Goal: Task Accomplishment & Management: Use online tool/utility

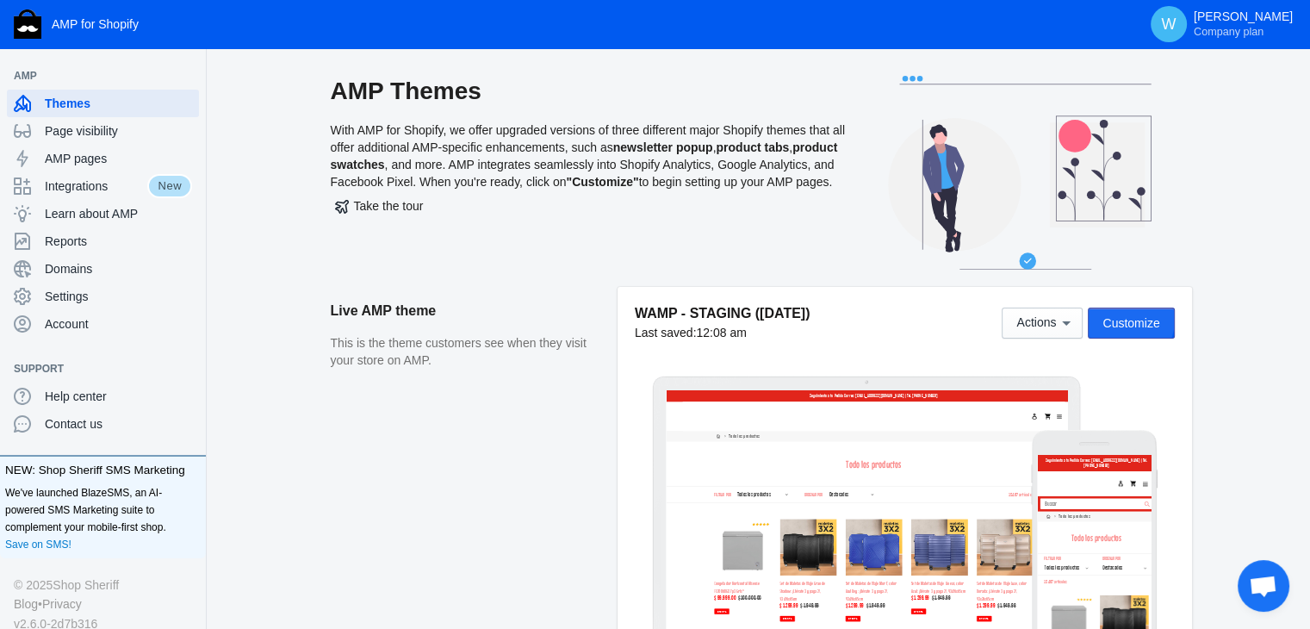
click at [1120, 319] on span "Customize" at bounding box center [1130, 323] width 57 height 14
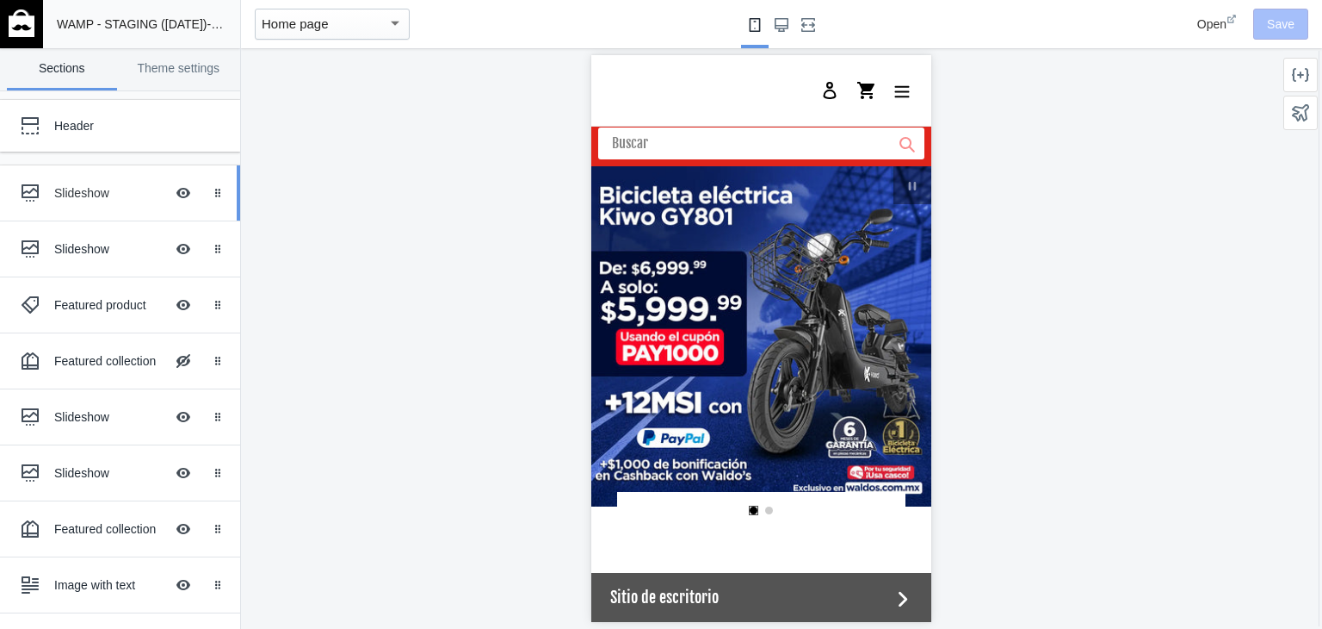
click at [53, 190] on ss-theme-editor-icon at bounding box center [33, 193] width 41 height 34
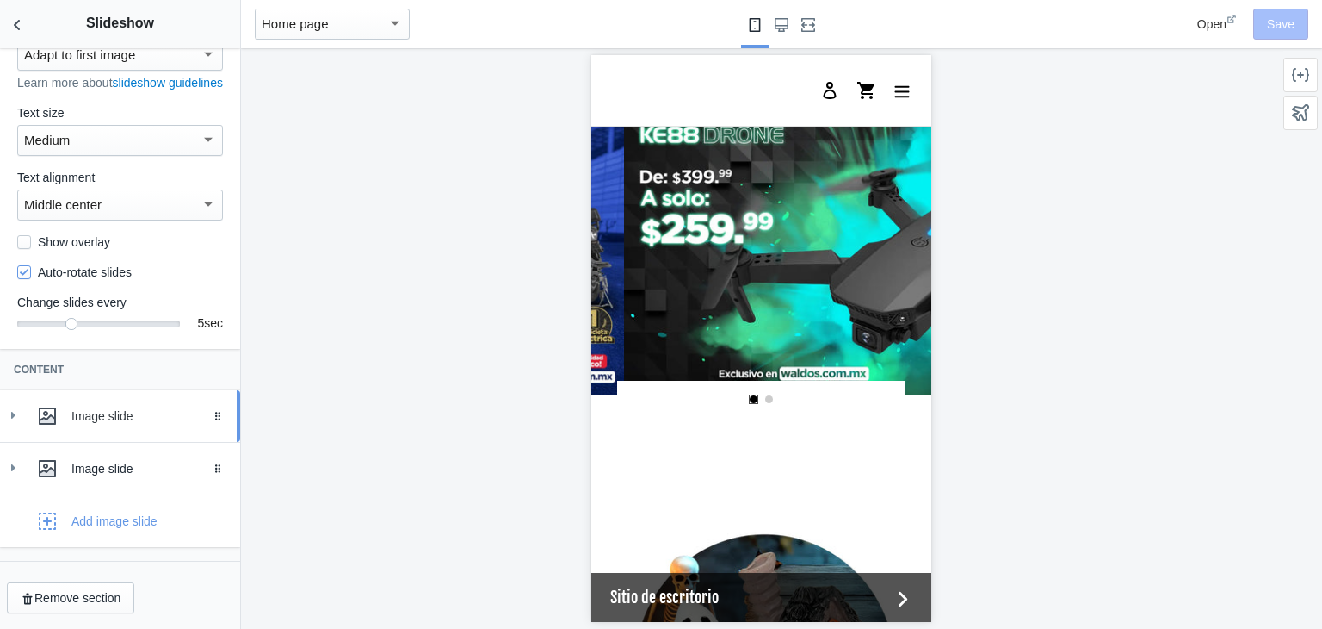
scroll to position [0, 327]
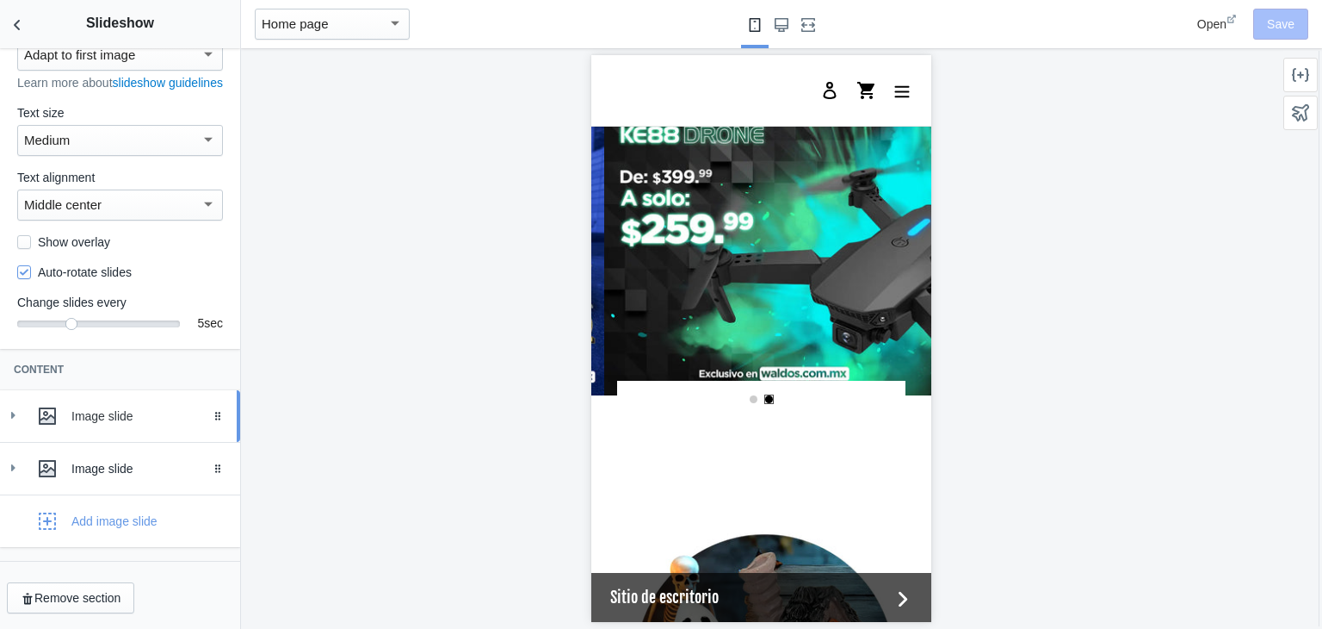
click at [1, 414] on link "Image slide Drag to reorder" at bounding box center [120, 416] width 240 height 52
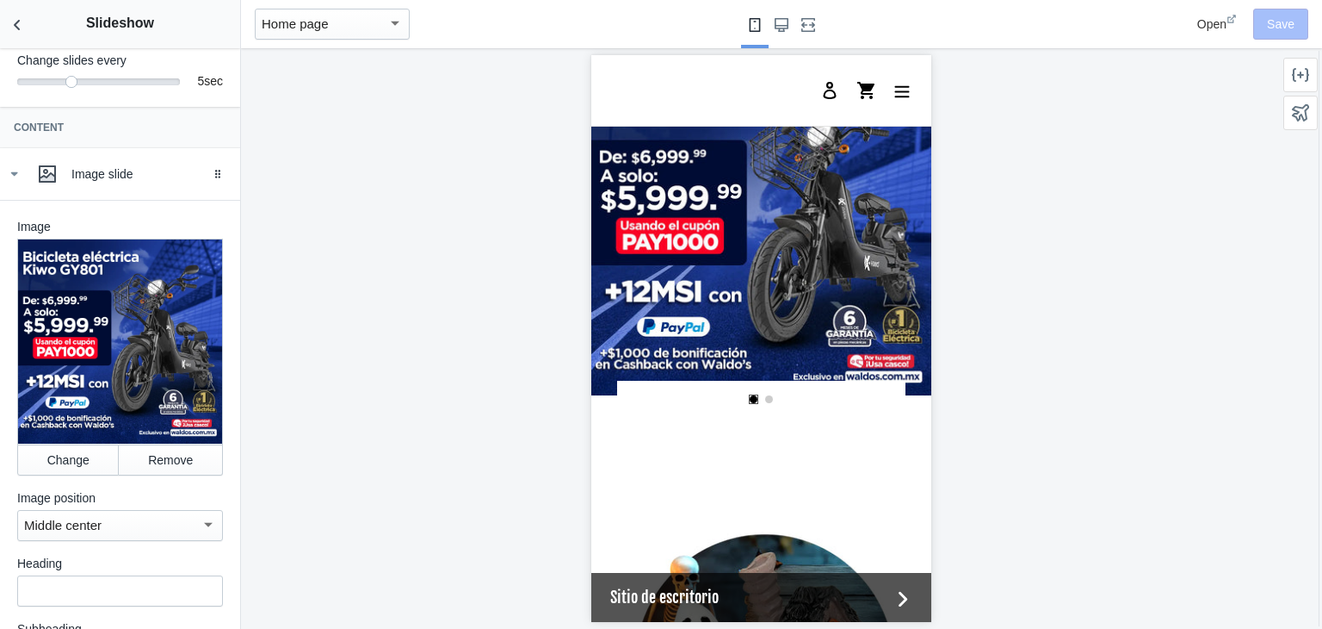
scroll to position [403, 0]
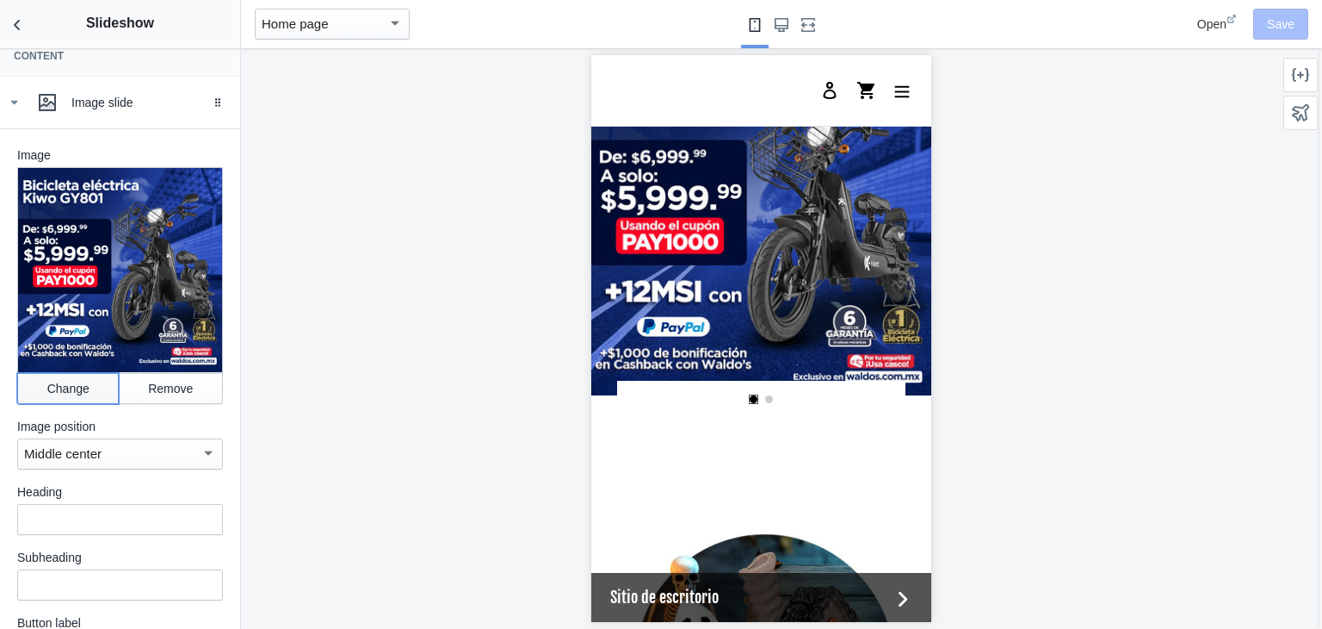
click at [63, 385] on button "Change" at bounding box center [68, 388] width 102 height 31
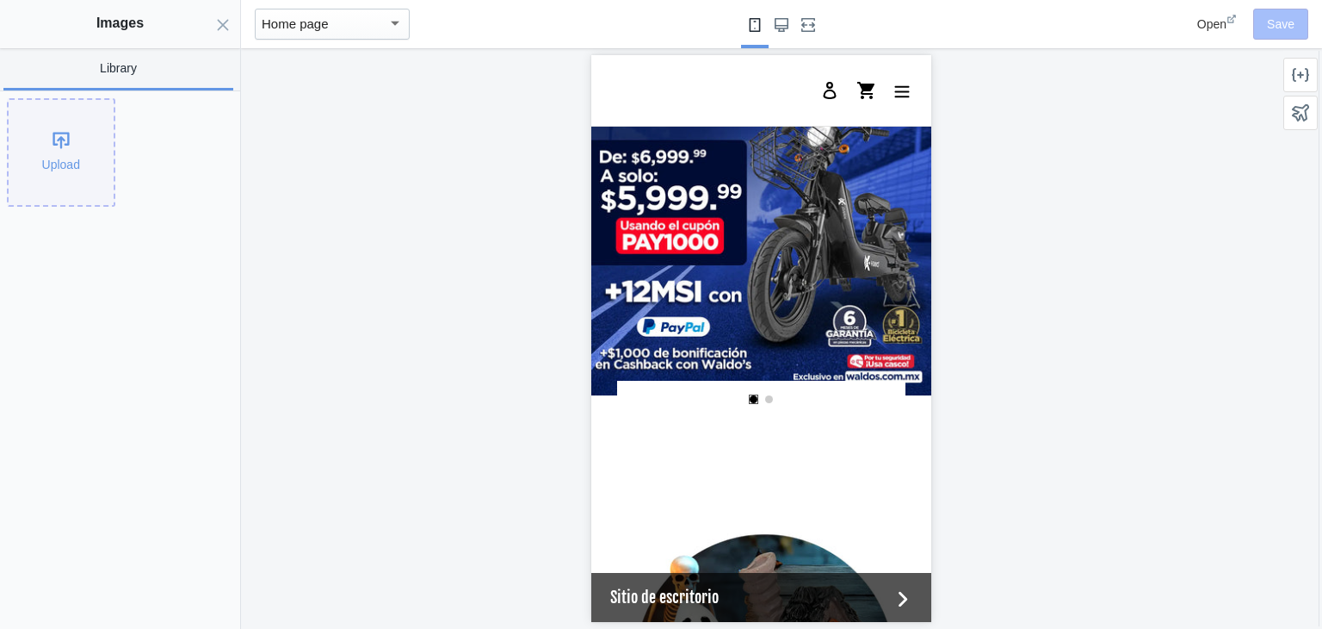
click at [77, 121] on div "Upload" at bounding box center [61, 152] width 105 height 105
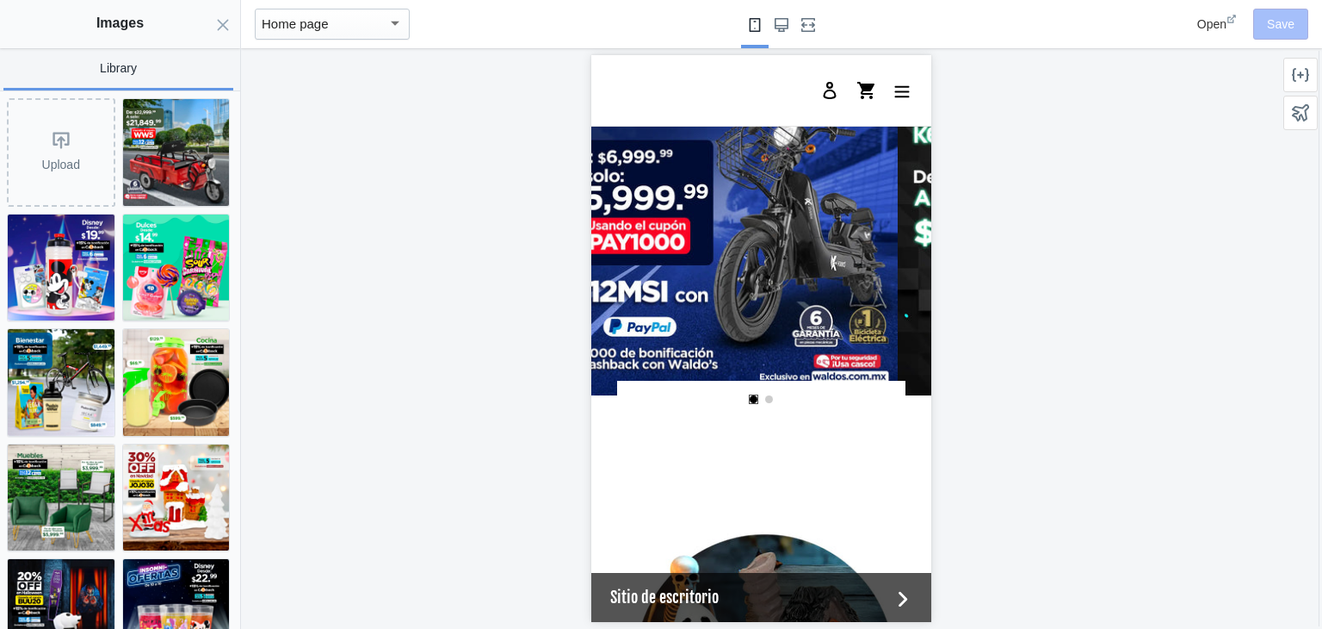
scroll to position [0, 0]
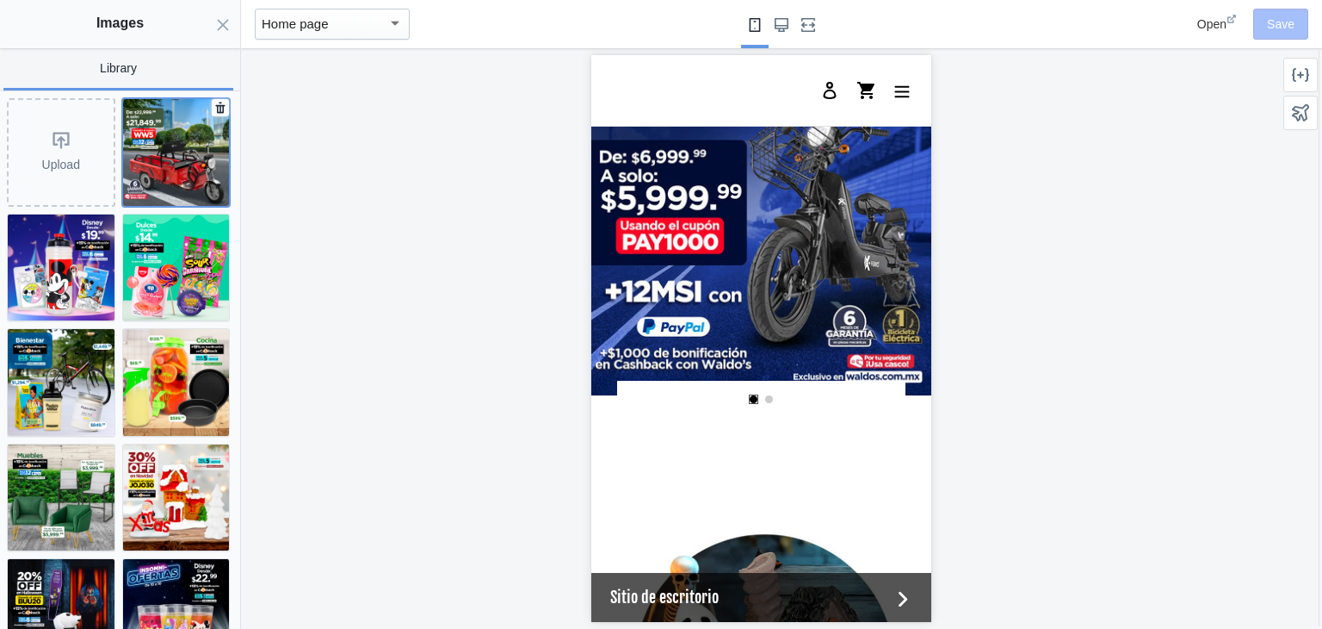
click at [196, 177] on img at bounding box center [176, 152] width 107 height 107
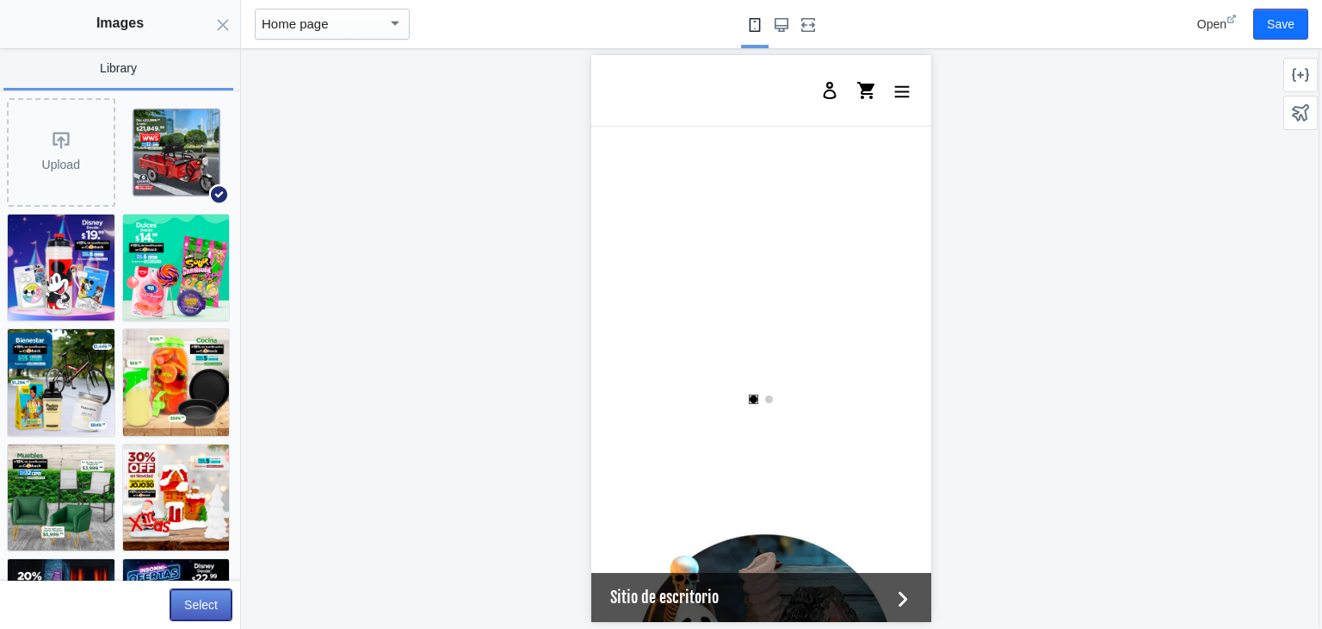
click at [210, 606] on button "Select" at bounding box center [200, 604] width 61 height 31
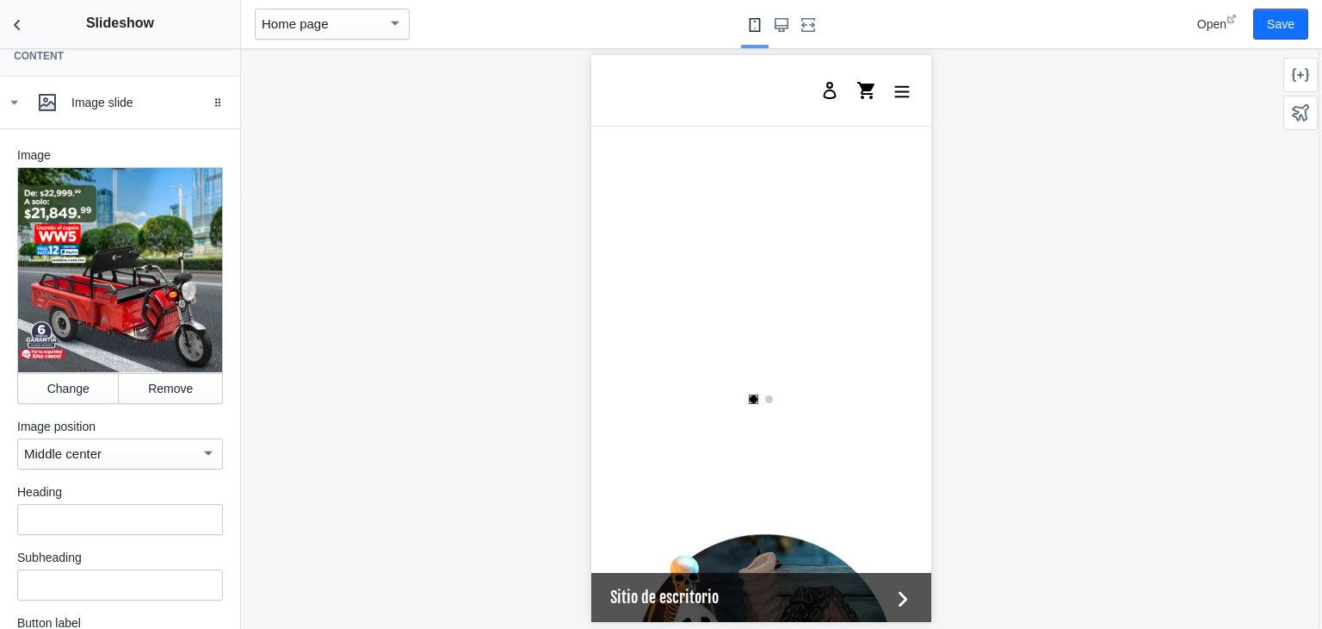
scroll to position [776, 0]
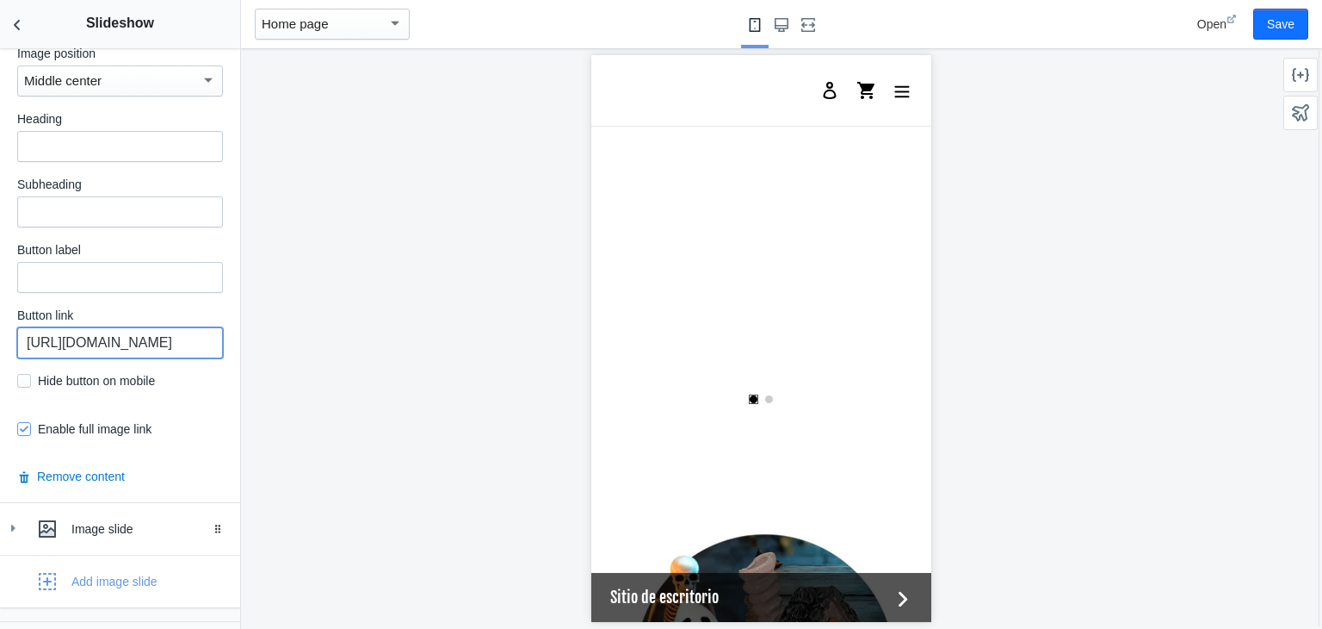
click at [99, 349] on input "https://waldos.com.mx/products/bicicleta-electrica-negra-kiwo-gy801" at bounding box center [120, 342] width 206 height 31
paste input "collections/triciclosdecarga"
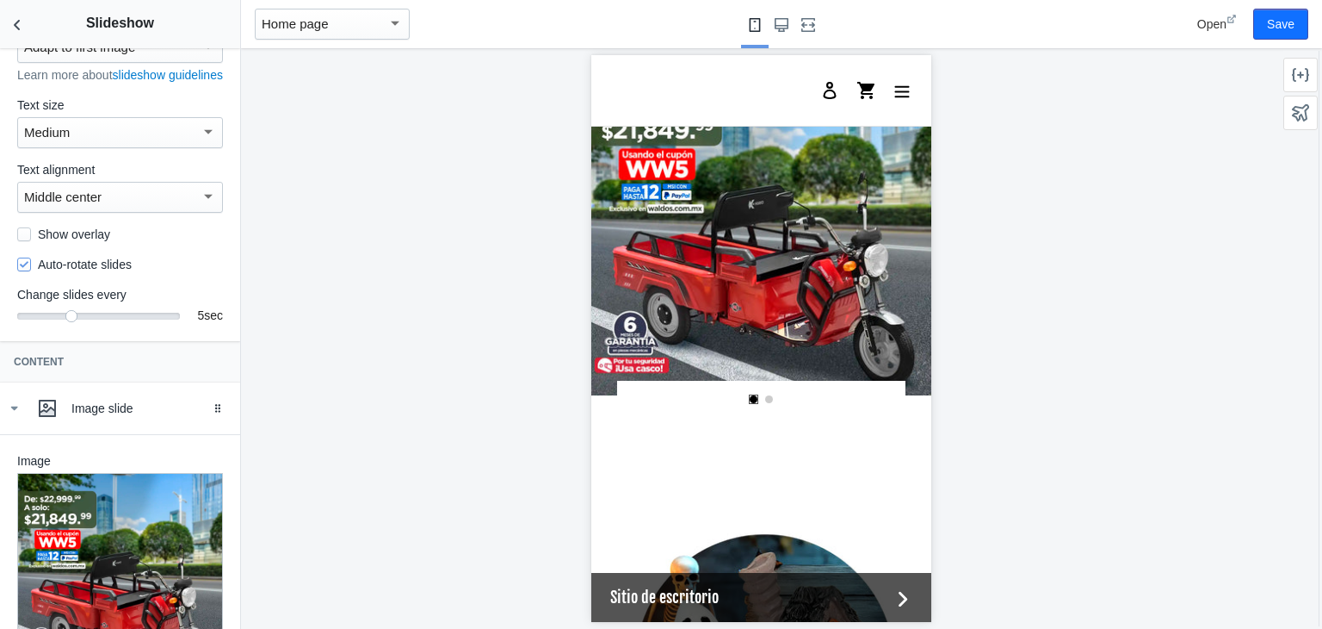
scroll to position [0, 0]
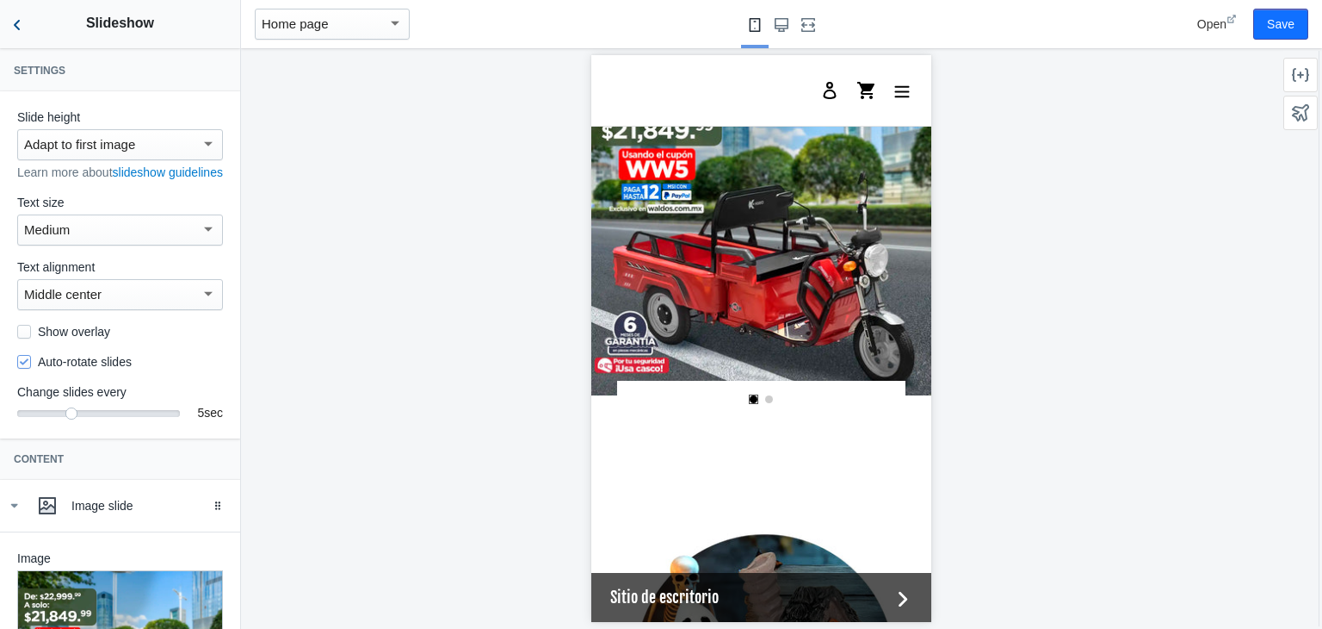
type input "https://waldos.com.mx/collections/triciclosdecarga"
click at [22, 21] on icon "Back to sections" at bounding box center [17, 24] width 17 height 17
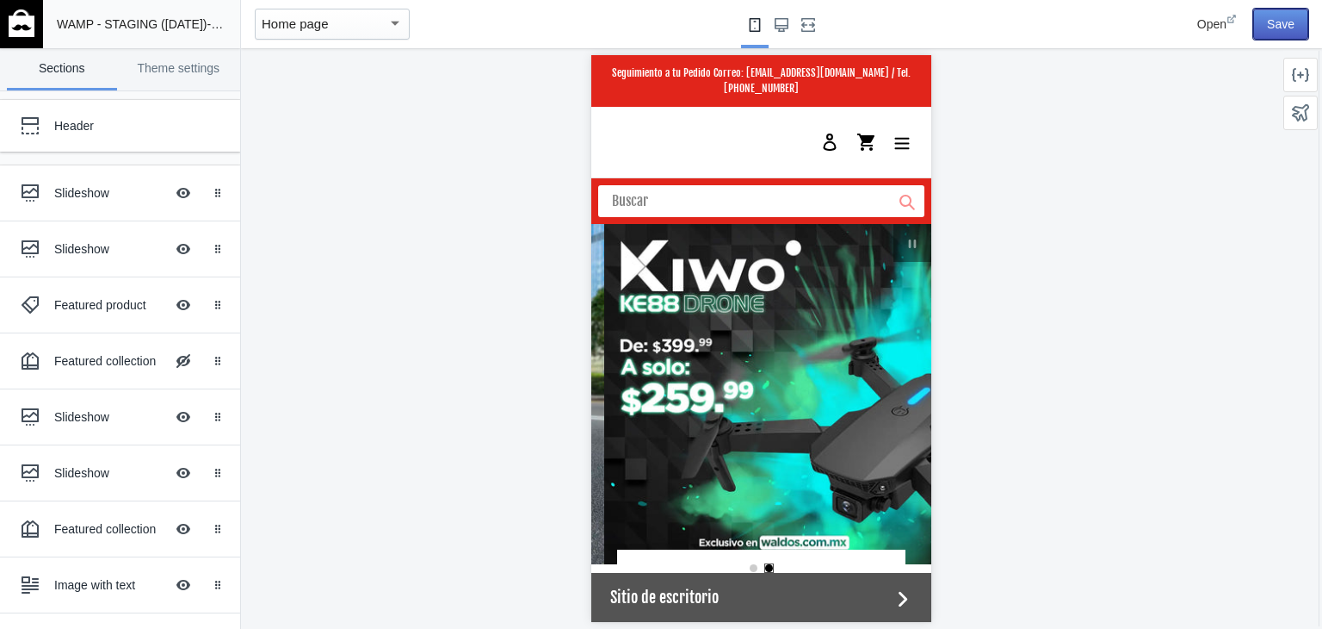
click at [1277, 17] on button "Save" at bounding box center [1281, 24] width 55 height 31
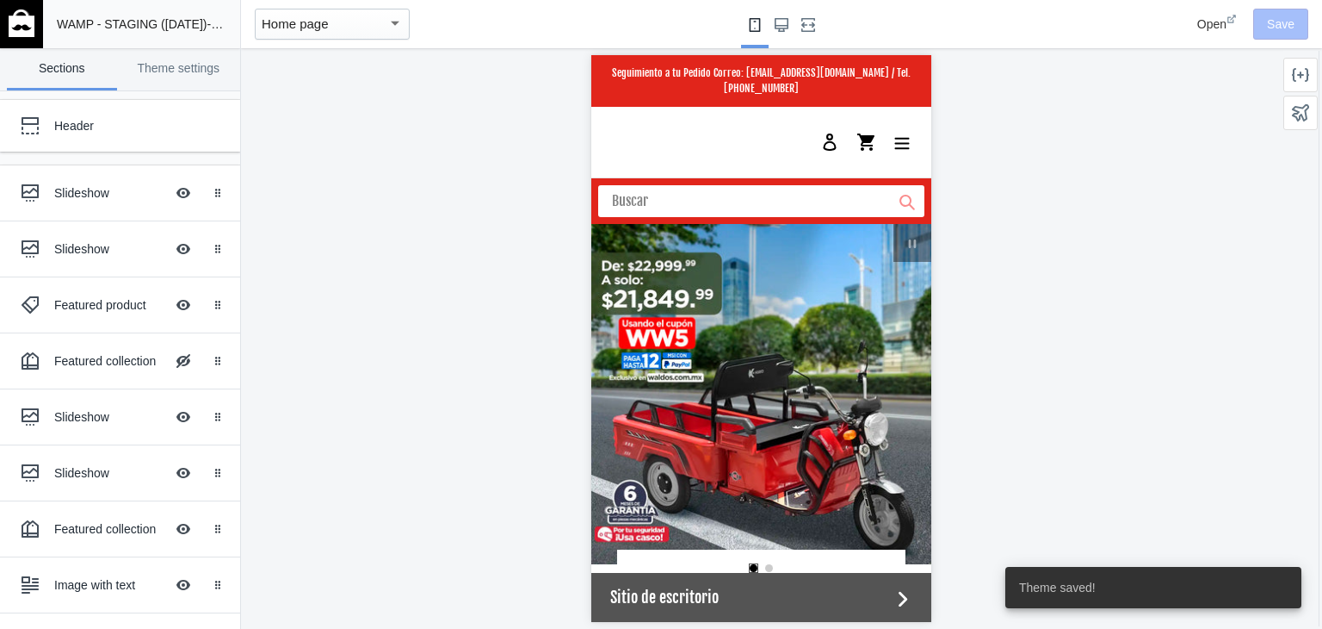
click at [19, 30] on img at bounding box center [22, 23] width 26 height 28
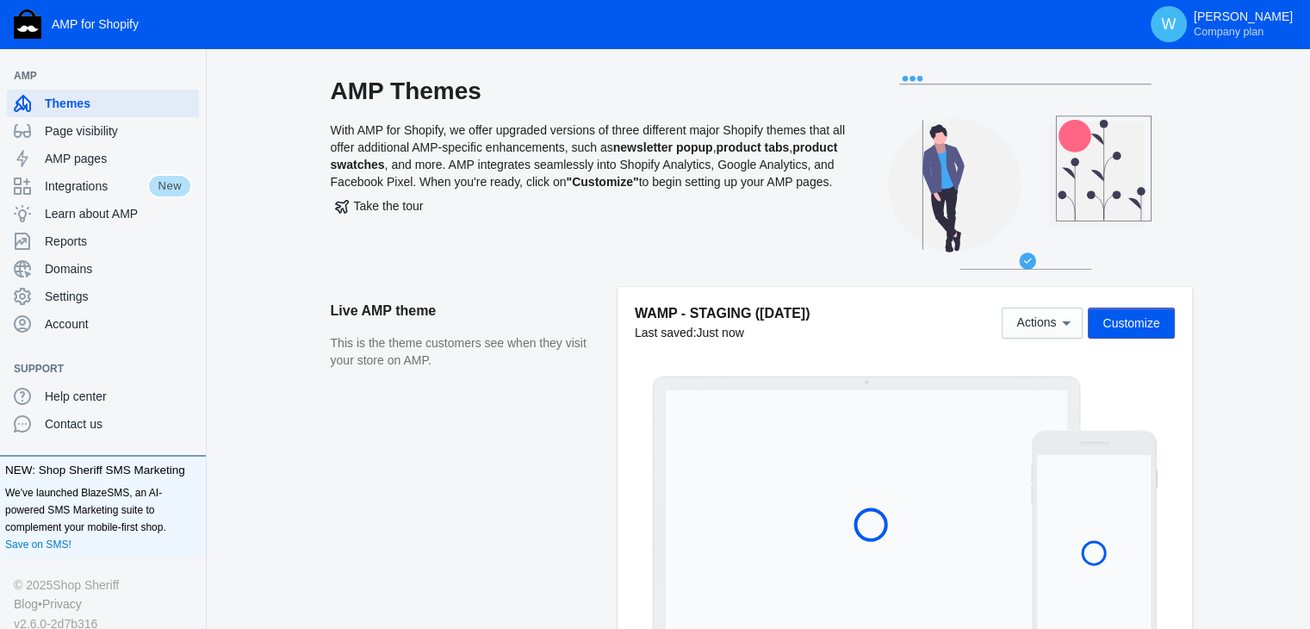
click at [441, 362] on p "This is the theme customers see when they visit your store on AMP." at bounding box center [465, 352] width 269 height 34
